Goal: Find specific page/section: Find specific page/section

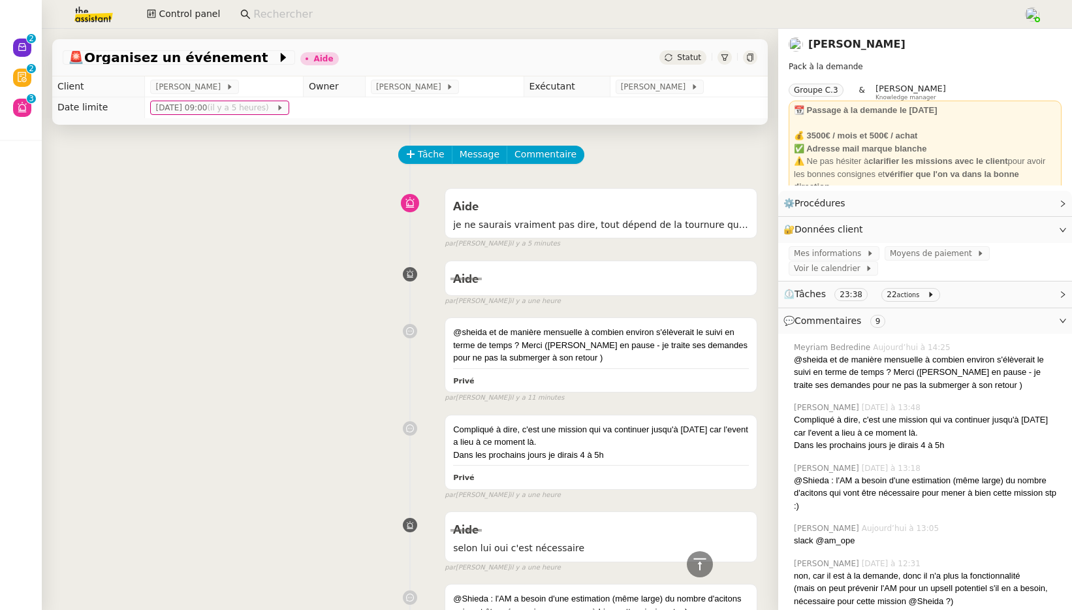
scroll to position [986, 0]
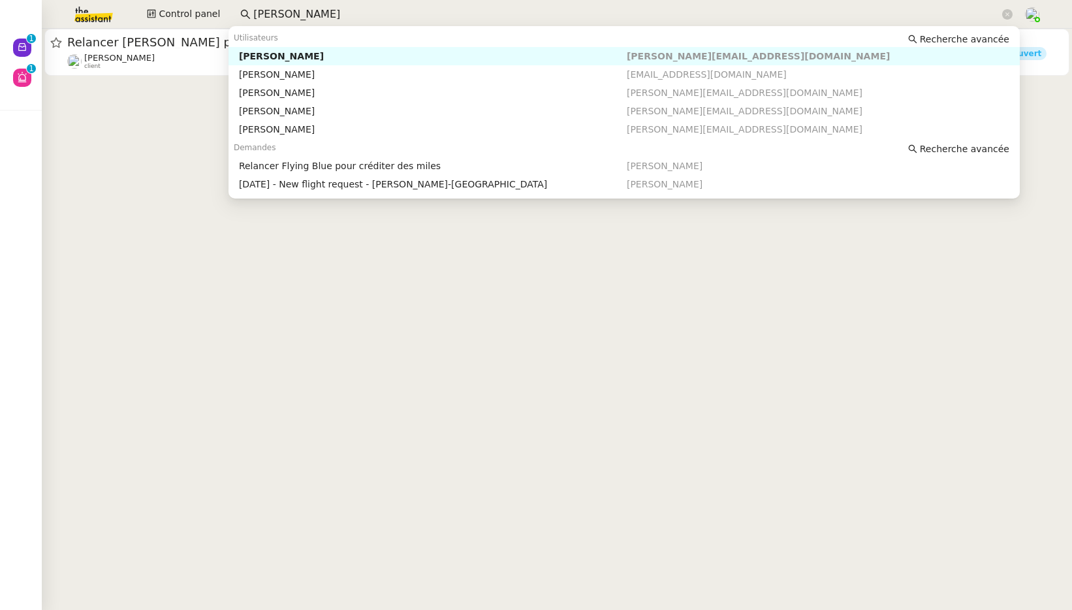
click at [208, 7] on div "Control panel franck" at bounding box center [536, 14] width 1007 height 29
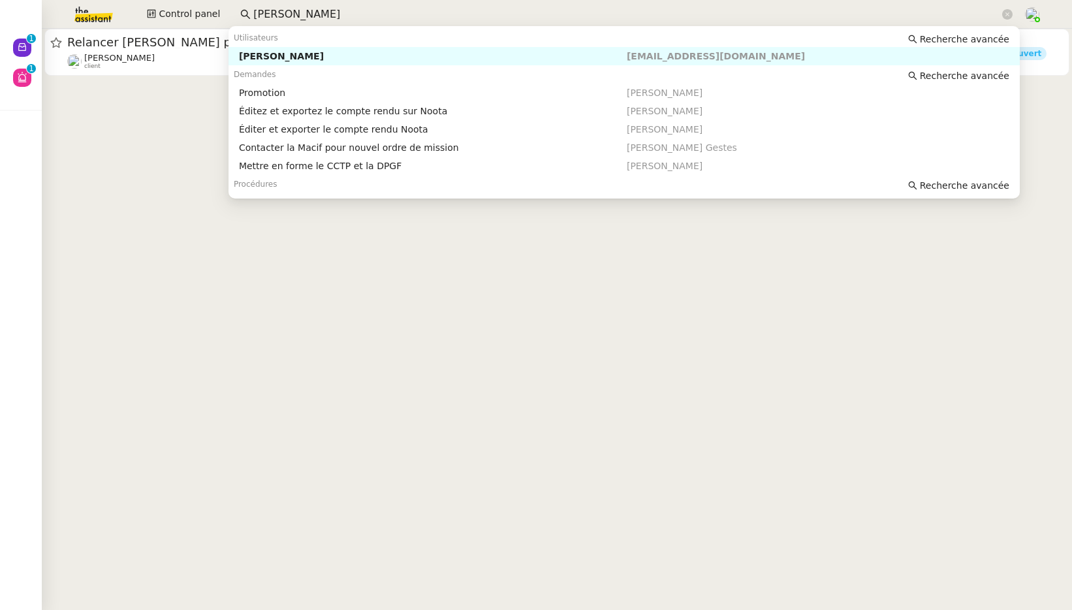
click at [308, 52] on div "Cedric DOMENECH" at bounding box center [433, 56] width 388 height 12
type input "cédric dom"
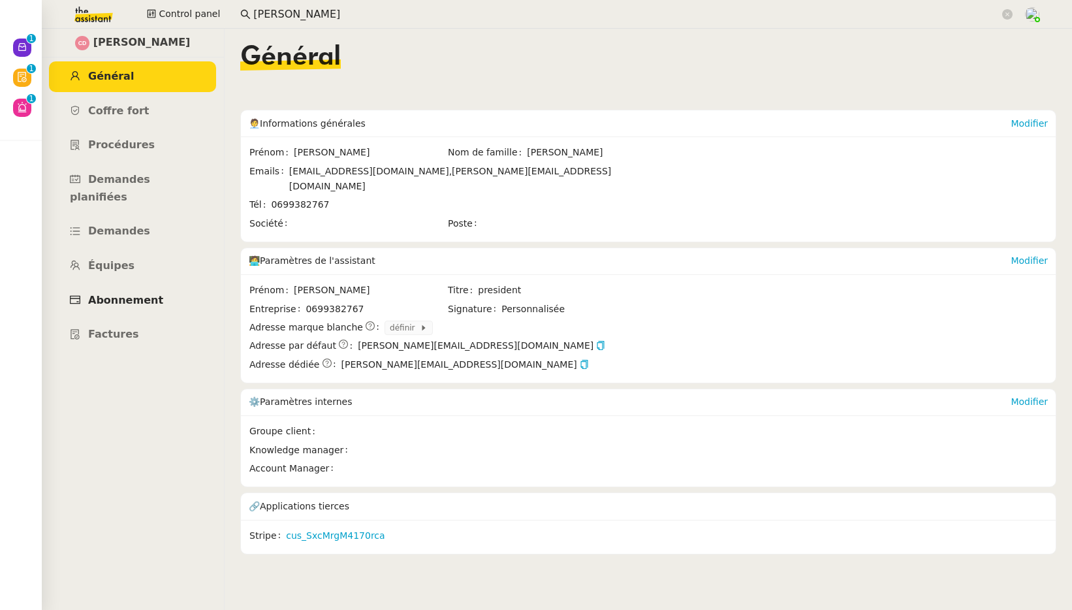
click at [131, 294] on span "Abonnement" at bounding box center [125, 300] width 75 height 12
